Goal: Task Accomplishment & Management: Manage account settings

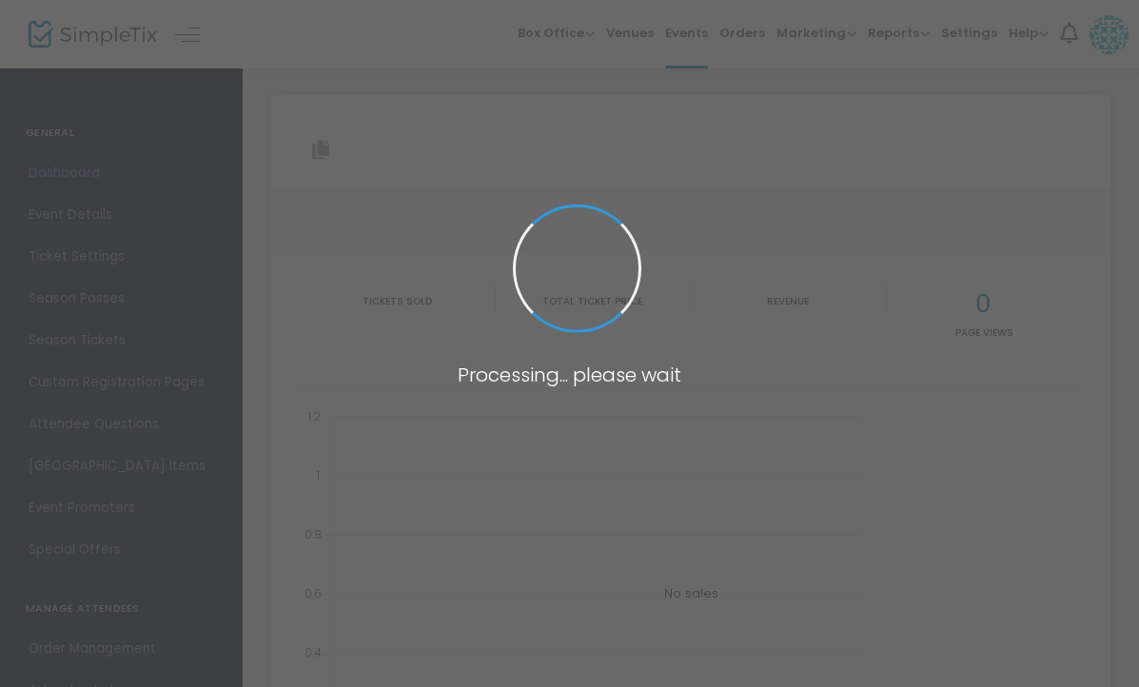
type input "[URL][DOMAIN_NAME]"
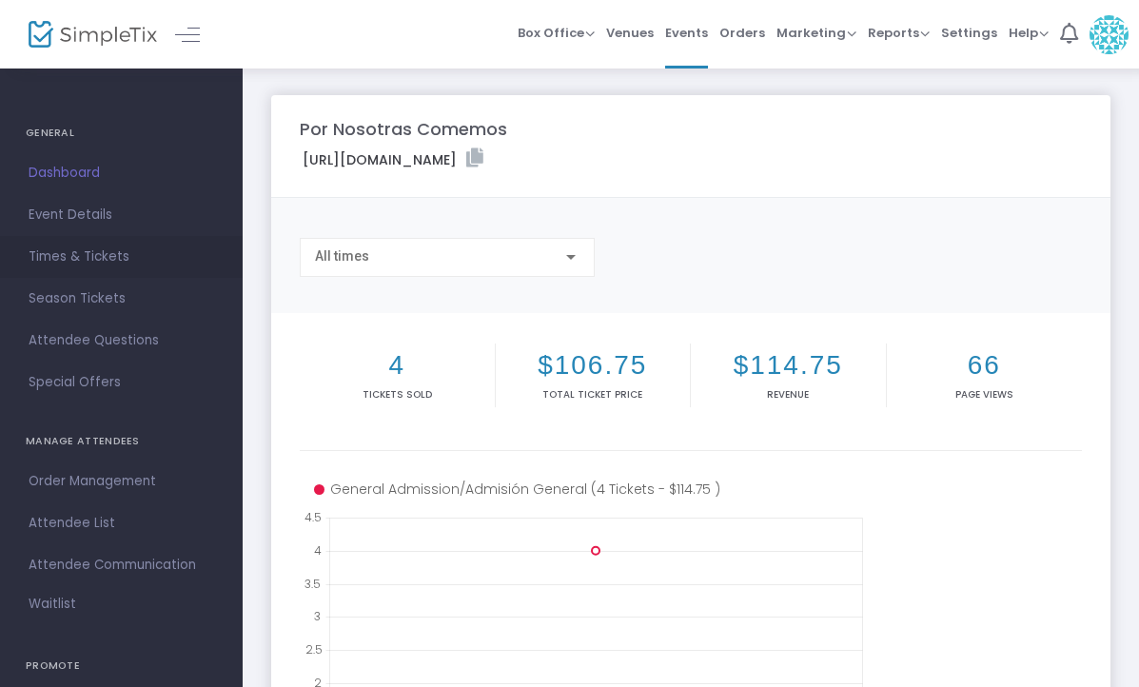
click at [58, 254] on span "Times & Tickets" at bounding box center [122, 257] width 186 height 25
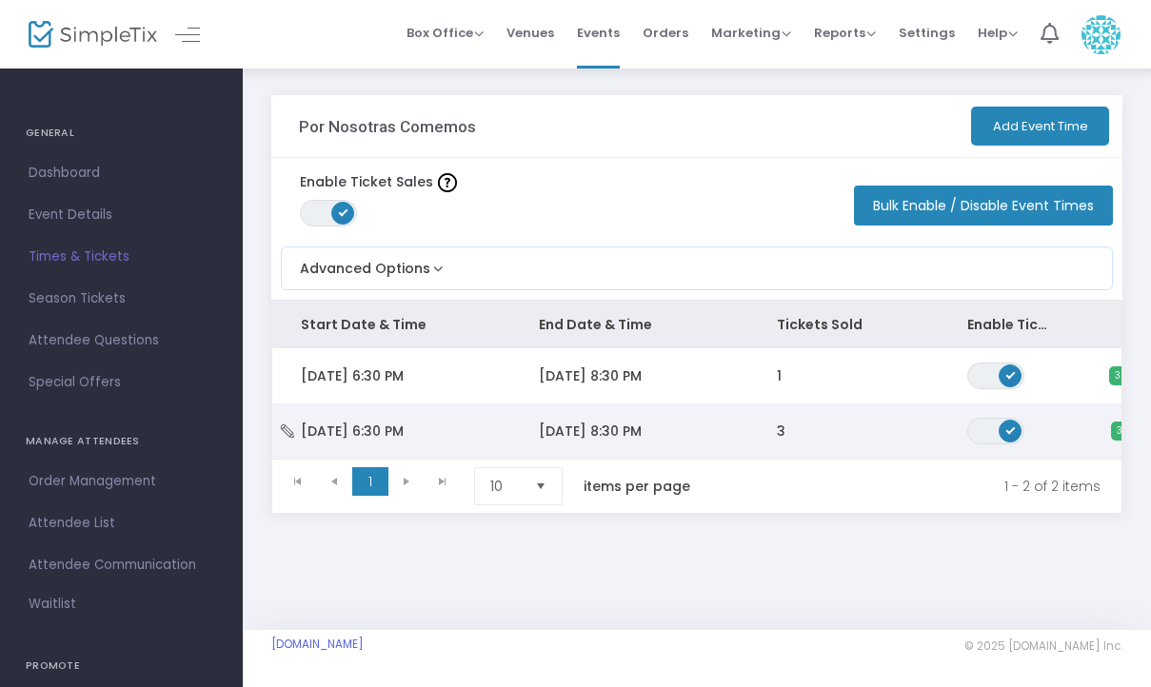
click at [739, 445] on td "[DATE] 8:30 PM" at bounding box center [629, 431] width 238 height 55
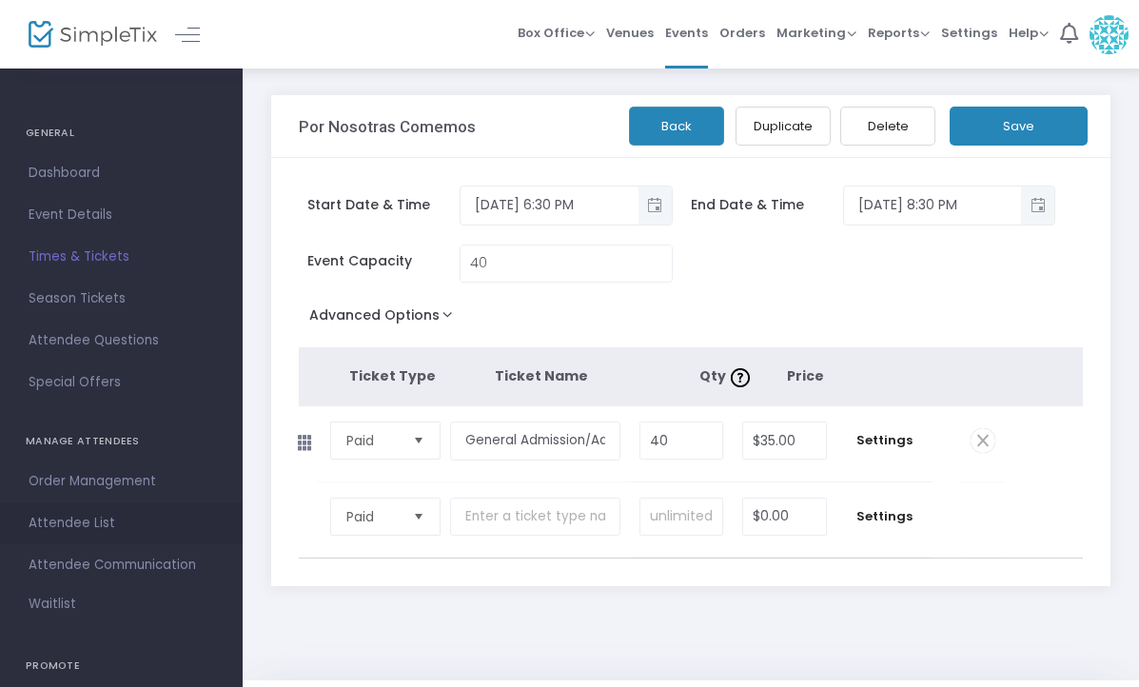
click at [92, 524] on span "Attendee List" at bounding box center [122, 523] width 186 height 25
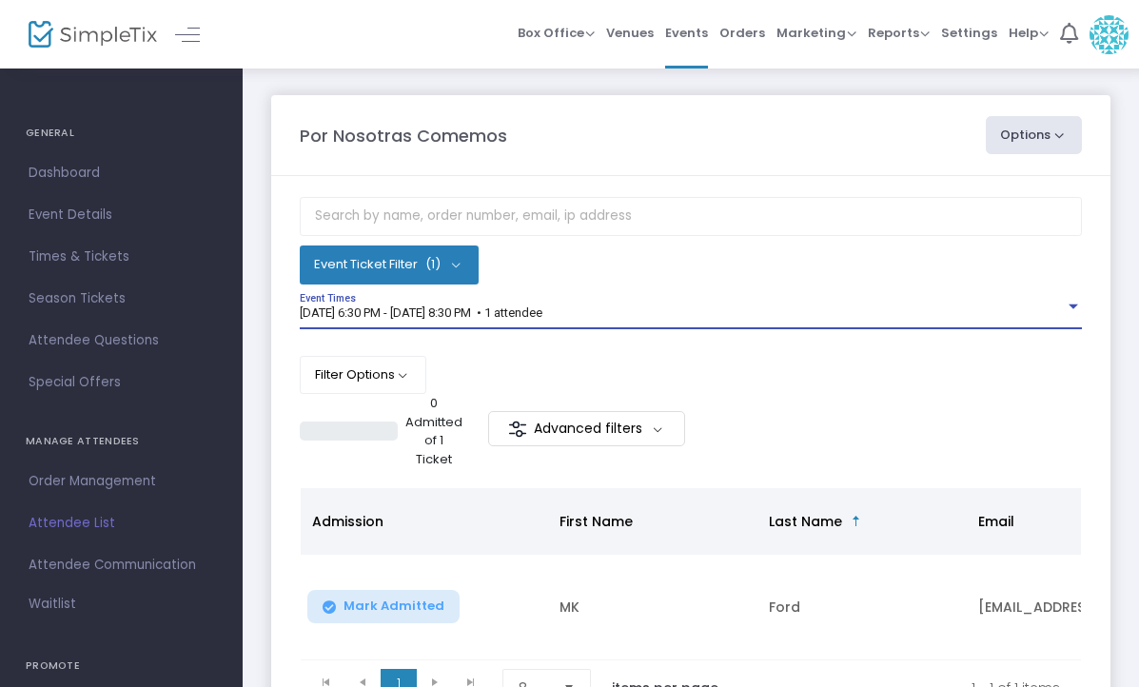
click at [543, 306] on span "[DATE] 6:30 PM - [DATE] 8:30 PM • 1 attendee" at bounding box center [421, 313] width 243 height 14
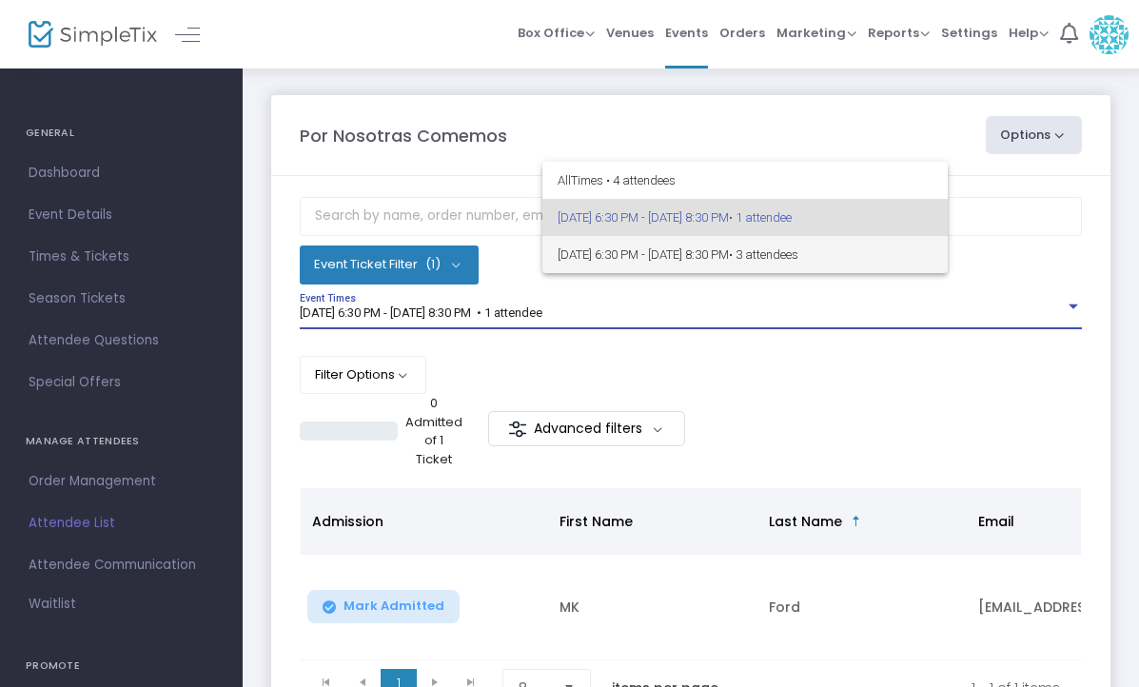
click at [800, 268] on span "[DATE] 6:30 PM - [DATE] 8:30 PM • 3 attendees" at bounding box center [745, 254] width 375 height 37
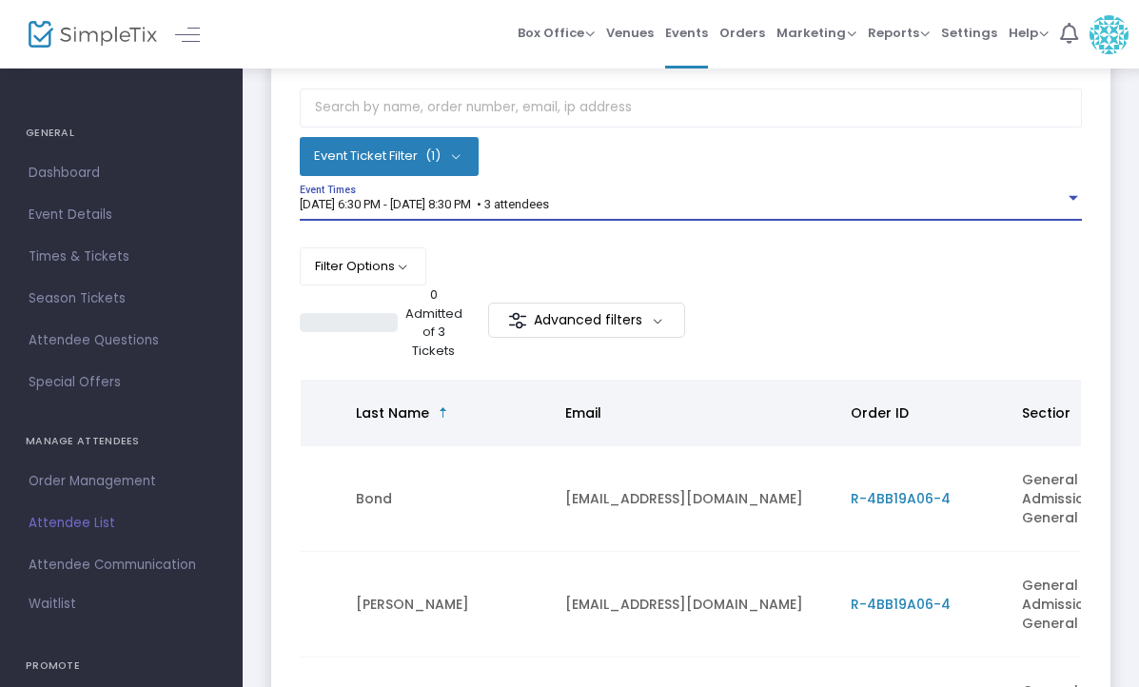
scroll to position [0, 552]
